Goal: Transaction & Acquisition: Download file/media

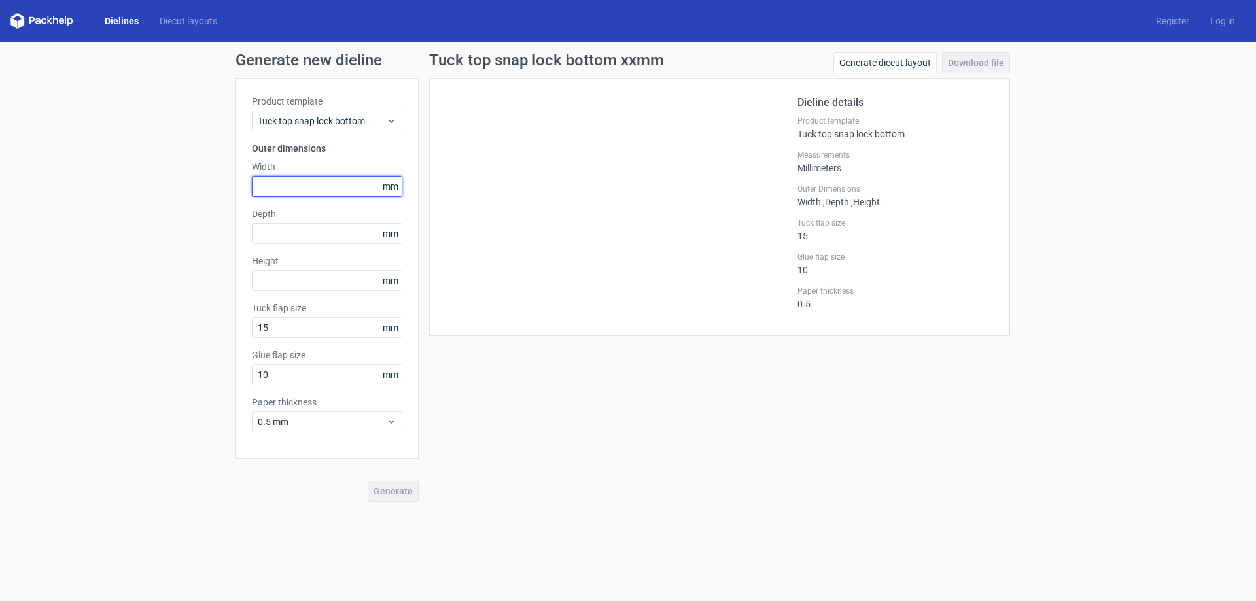
click at [311, 187] on input "text" at bounding box center [327, 186] width 150 height 21
type input "210"
click at [286, 238] on input "text" at bounding box center [327, 233] width 150 height 21
click at [121, 29] on div "Dielines Diecut layouts Register Log in" at bounding box center [628, 21] width 1256 height 42
click at [118, 20] on link "Dielines" at bounding box center [121, 20] width 55 height 13
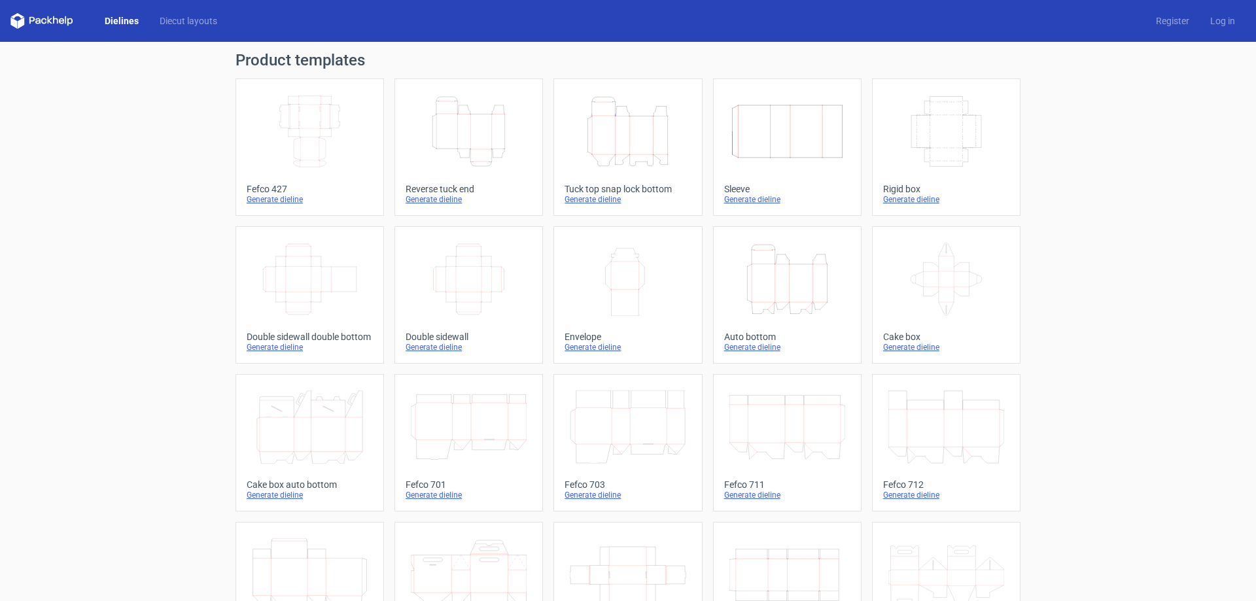
click at [336, 152] on icon "Width Depth Height" at bounding box center [310, 131] width 116 height 73
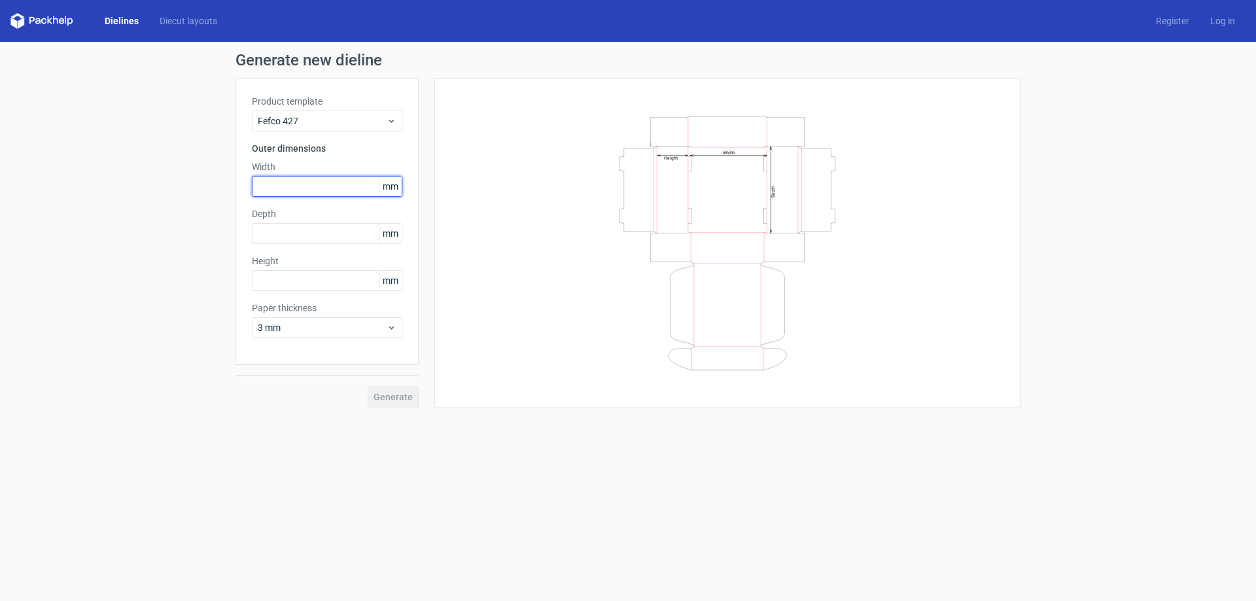
click at [336, 192] on input "text" at bounding box center [327, 186] width 150 height 21
type input "210"
click at [323, 238] on input "text" at bounding box center [327, 233] width 150 height 21
type input "121"
click at [303, 275] on input "text" at bounding box center [327, 280] width 150 height 21
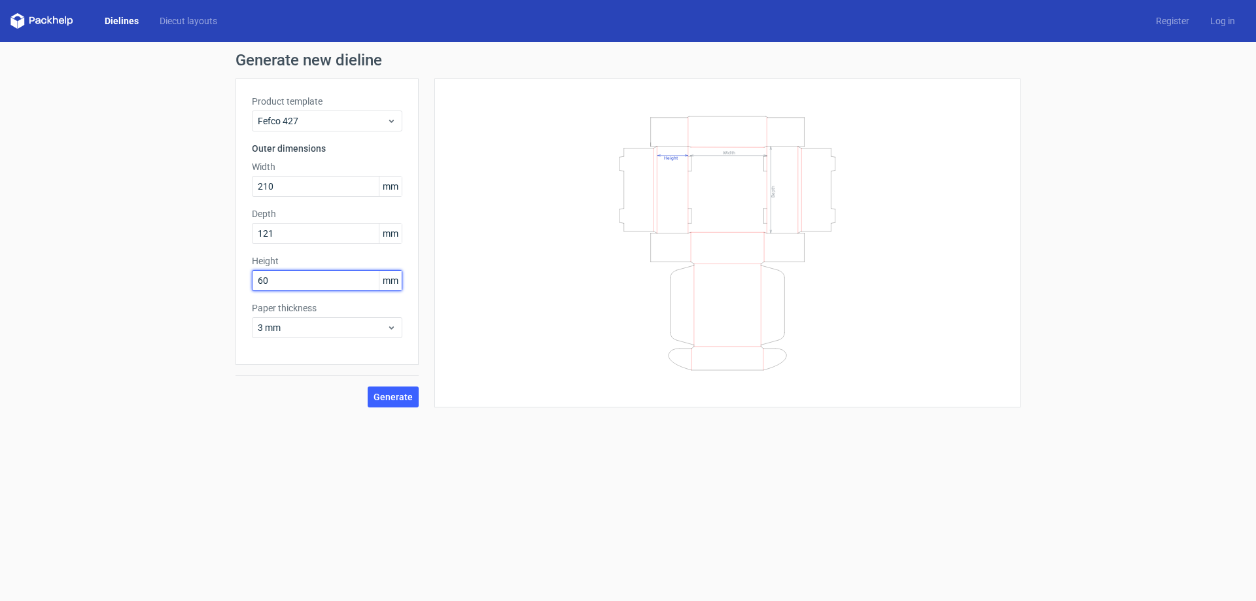
type input "60"
click at [381, 381] on div "Generate" at bounding box center [327, 386] width 183 height 43
click at [363, 325] on span "3 mm" at bounding box center [322, 327] width 129 height 13
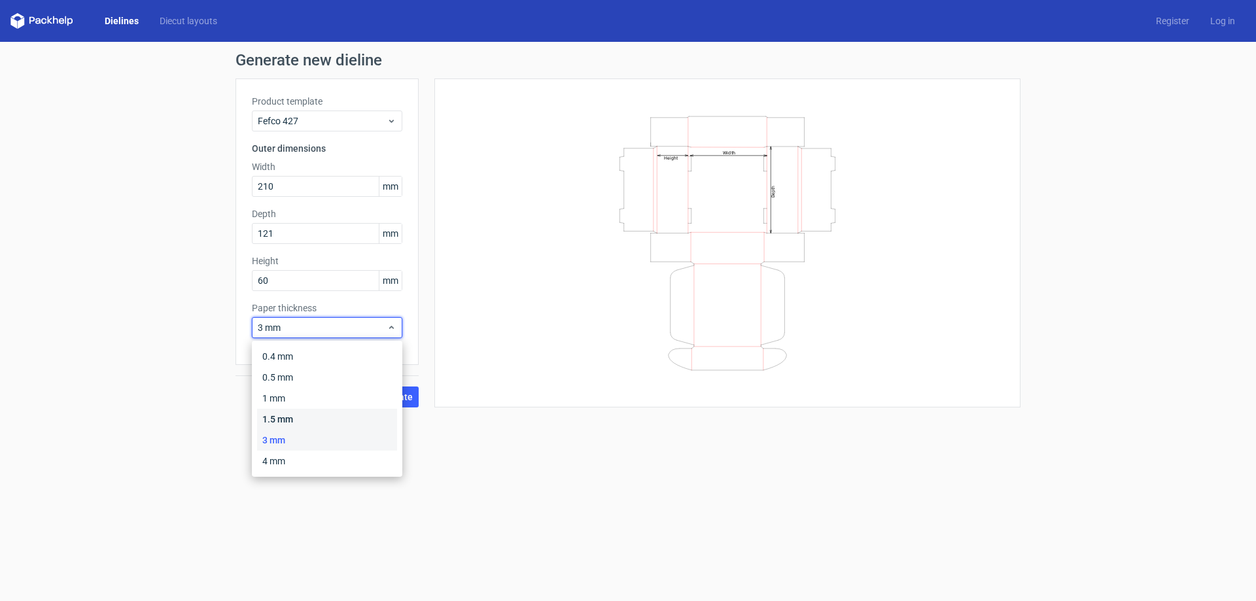
click at [345, 413] on div "1.5 mm" at bounding box center [327, 419] width 140 height 21
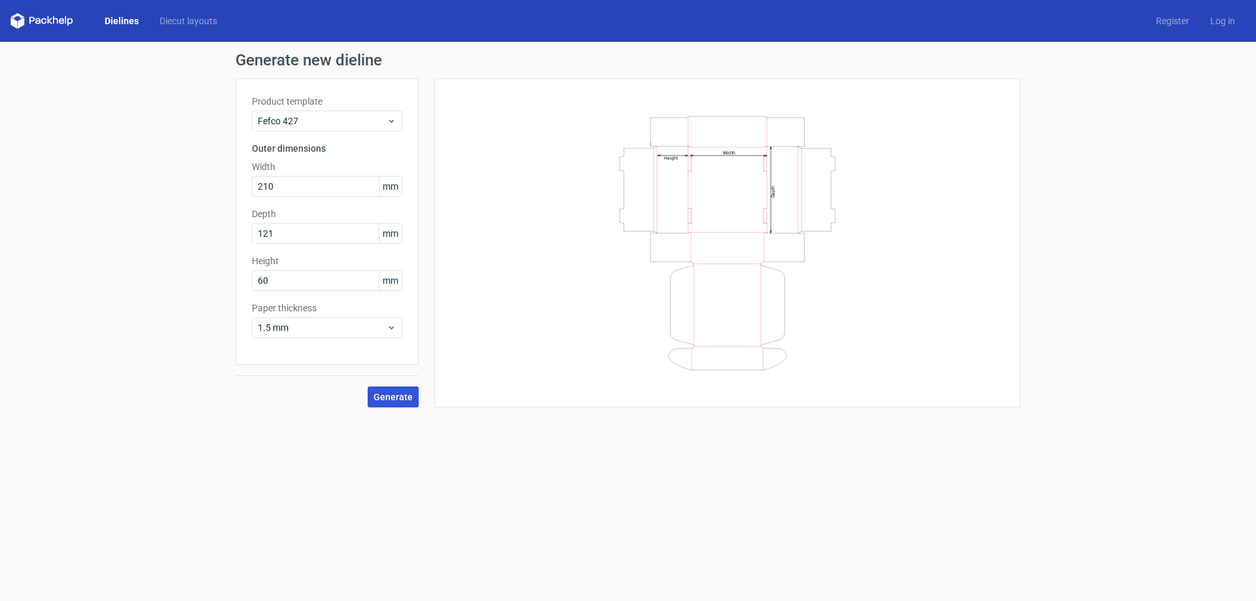
click at [381, 399] on span "Generate" at bounding box center [393, 397] width 39 height 9
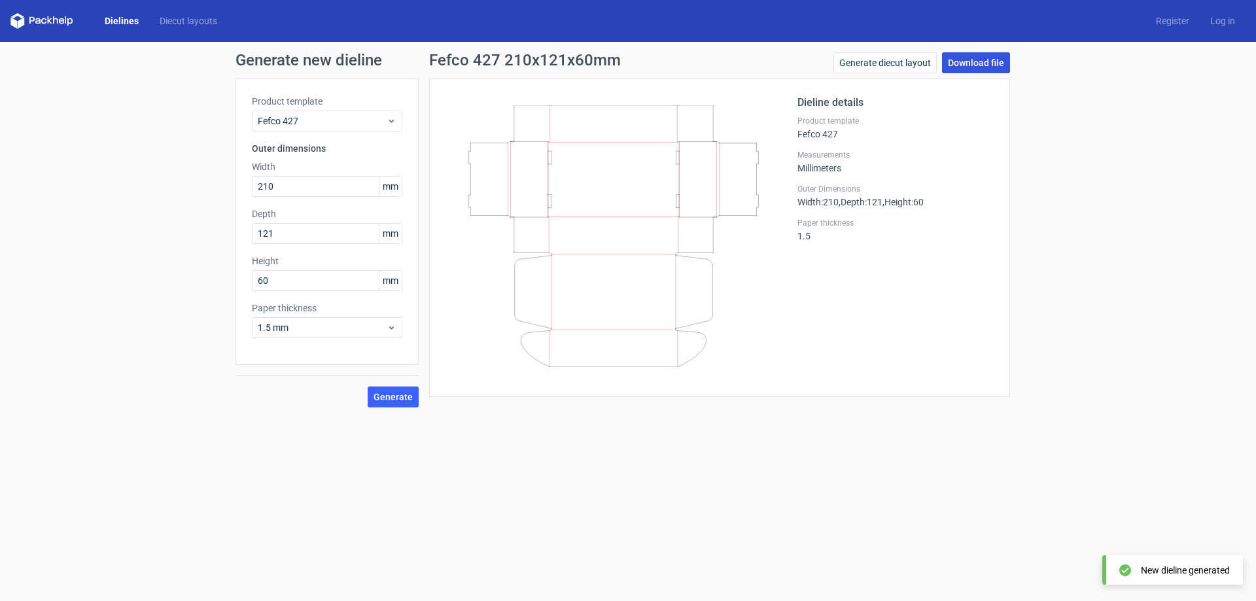
click at [958, 60] on link "Download file" at bounding box center [976, 62] width 68 height 21
